Goal: Check status: Check status

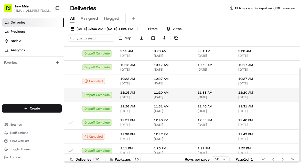
scroll to position [32, 0]
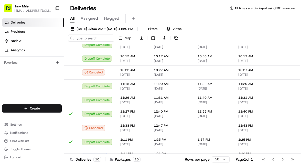
click at [295, 159] on div "Go to first page Go to previous page Go to next page Go to last page" at bounding box center [278, 159] width 38 height 7
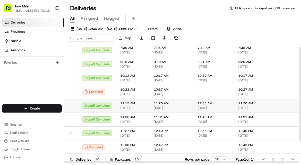
scroll to position [0, 0]
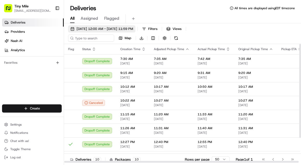
click at [102, 28] on span "[DATE] 12:00 AM - [DATE] 11:59 PM" at bounding box center [105, 29] width 57 height 5
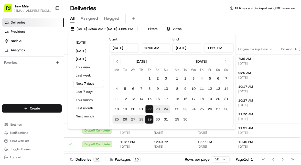
click at [146, 110] on button "22" at bounding box center [149, 109] width 8 height 8
type input "[DATE]"
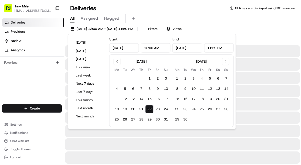
click at [154, 109] on button "22" at bounding box center [149, 109] width 8 height 8
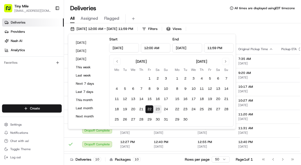
click at [156, 109] on button "23" at bounding box center [158, 109] width 8 height 8
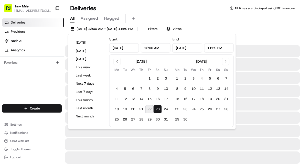
type input "[DATE]"
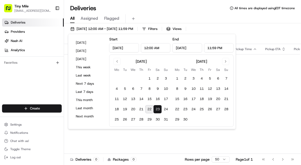
click at [149, 110] on button "22" at bounding box center [149, 109] width 8 height 8
type input "[DATE]"
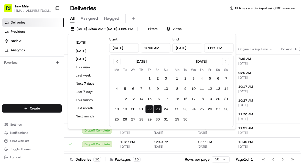
click at [242, 16] on div "All Assigned Flagged" at bounding box center [182, 18] width 237 height 9
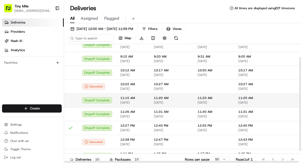
scroll to position [32, 0]
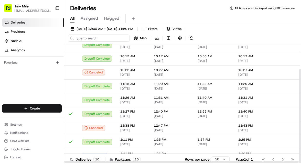
click at [101, 39] on input at bounding box center [98, 38] width 61 height 7
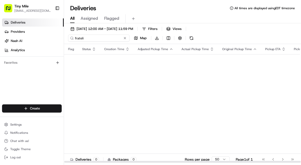
click at [107, 41] on input "frateli" at bounding box center [98, 38] width 61 height 7
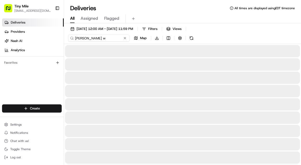
type input "[PERSON_NAME] w"
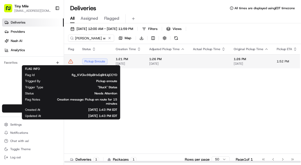
click at [70, 61] on icon at bounding box center [70, 61] width 5 height 5
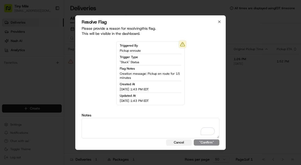
click at [179, 143] on button "Cancel" at bounding box center [179, 142] width 26 height 6
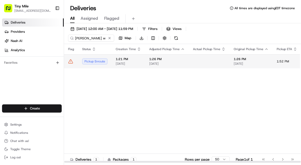
click at [182, 62] on span "[DATE]" at bounding box center [167, 64] width 36 height 4
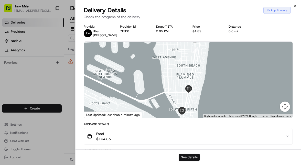
click at [188, 157] on button "See details" at bounding box center [189, 157] width 21 height 7
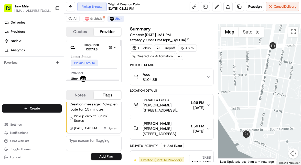
click at [94, 22] on div "All Grubhub Uber" at bounding box center [182, 19] width 237 height 10
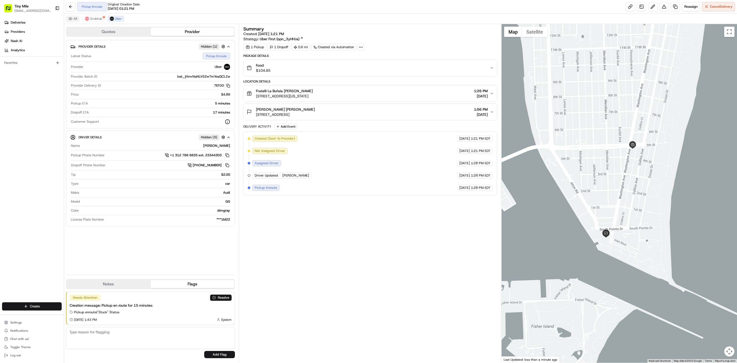
drag, startPoint x: 66, startPoint y: 21, endPoint x: 73, endPoint y: 19, distance: 7.9
click at [66, 21] on button "All" at bounding box center [73, 19] width 14 height 6
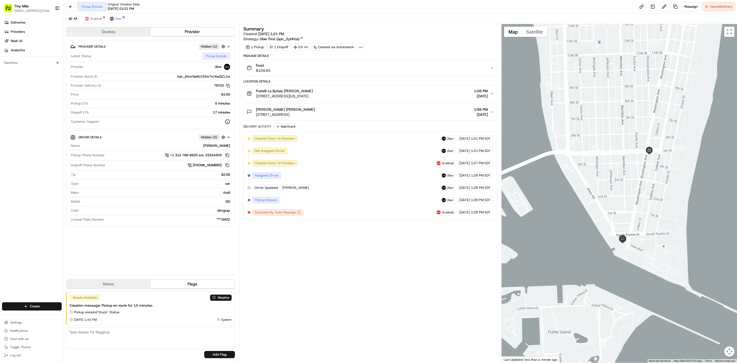
drag, startPoint x: 658, startPoint y: 204, endPoint x: 647, endPoint y: 231, distance: 28.5
click at [301, 165] on div at bounding box center [620, 193] width 236 height 338
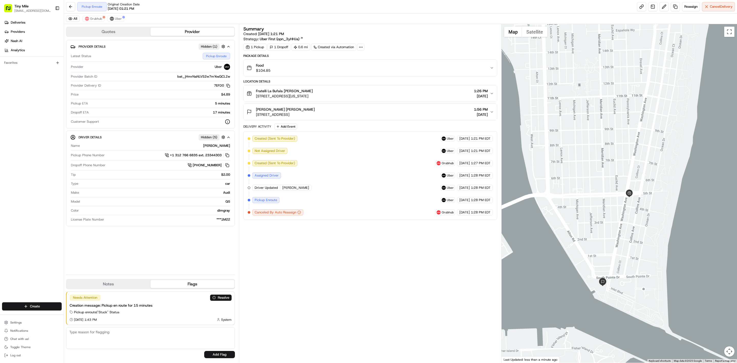
click at [301, 165] on div at bounding box center [620, 193] width 236 height 338
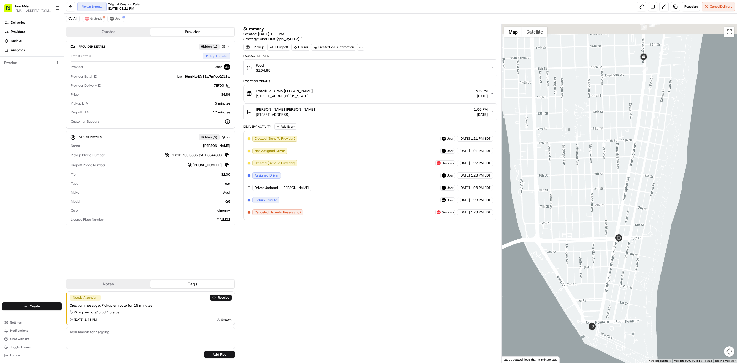
drag, startPoint x: 644, startPoint y: 239, endPoint x: 643, endPoint y: 228, distance: 10.8
click at [301, 165] on div at bounding box center [620, 193] width 236 height 338
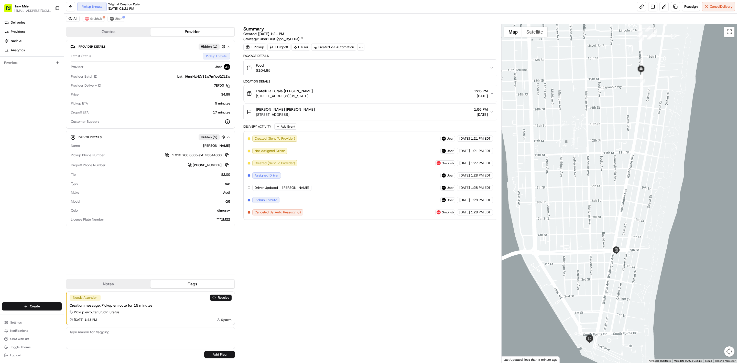
click at [301, 165] on span "1:28 PM EDT" at bounding box center [481, 175] width 20 height 5
click at [301, 165] on div "08/22/2025 1:28 PM EDT" at bounding box center [475, 188] width 36 height 6
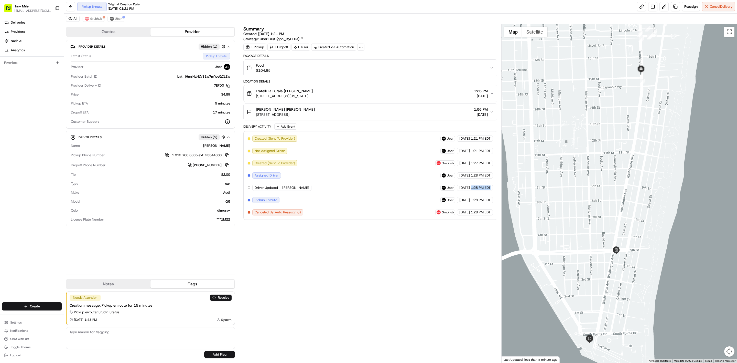
click at [301, 165] on div "08/22/2025 1:28 PM EDT" at bounding box center [475, 188] width 36 height 6
click at [301, 165] on span "1:28 PM EDT" at bounding box center [481, 200] width 20 height 5
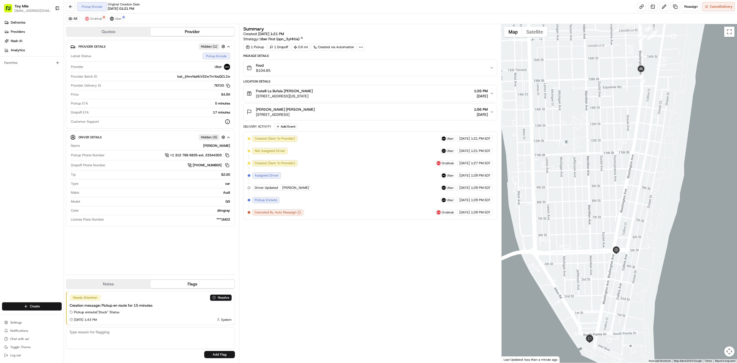
click at [301, 165] on span "1:28 PM EDT" at bounding box center [481, 212] width 20 height 5
click at [301, 165] on div "Summary Created: 08/22/2025 1:21 PM Strategy: Uber First (opn_3yHHJa) 1 Pickup …" at bounding box center [370, 193] width 254 height 333
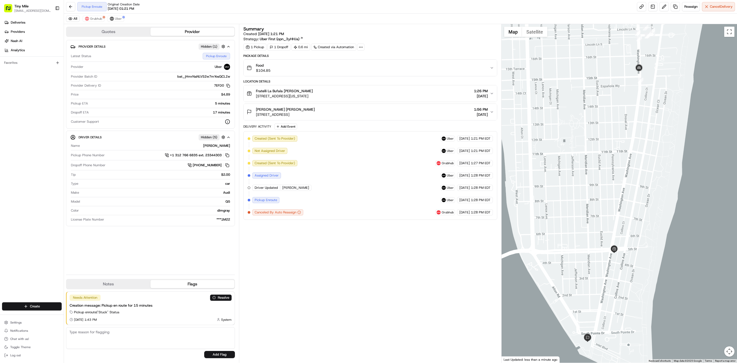
drag, startPoint x: 633, startPoint y: 140, endPoint x: 629, endPoint y: 158, distance: 18.1
click at [301, 158] on div at bounding box center [620, 193] width 236 height 338
